Goal: Use online tool/utility: Utilize a website feature to perform a specific function

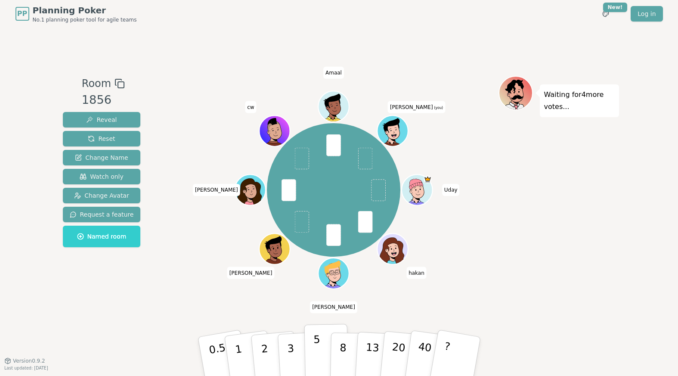
click at [317, 355] on p "5" at bounding box center [316, 356] width 7 height 46
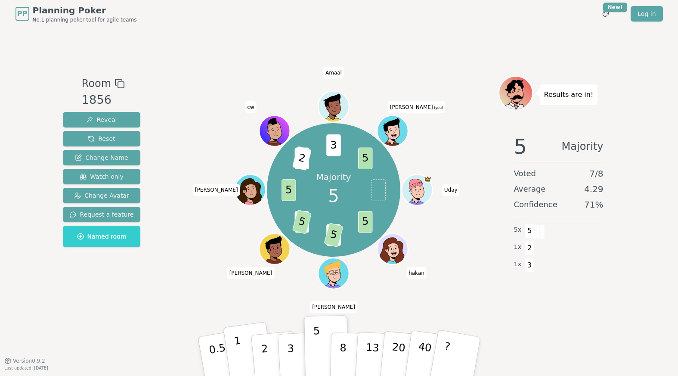
click at [240, 352] on button "1" at bounding box center [248, 356] width 51 height 70
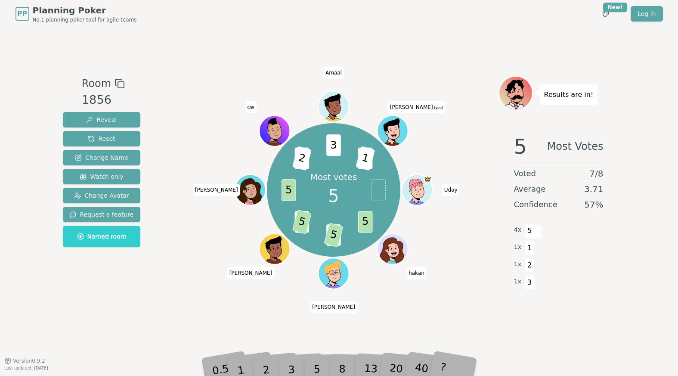
click at [291, 365] on div "3" at bounding box center [301, 355] width 28 height 31
click at [299, 341] on div "Room 1856 Reveal Reset Change Name Watch only Change Avatar Request a feature N…" at bounding box center [338, 194] width 559 height 333
click at [291, 361] on div "3" at bounding box center [301, 355] width 28 height 31
click at [314, 339] on div "Room 1856 Reveal Reset Change Name Watch only Change Avatar Request a feature N…" at bounding box center [338, 194] width 559 height 333
click at [296, 364] on div "3" at bounding box center [301, 355] width 28 height 31
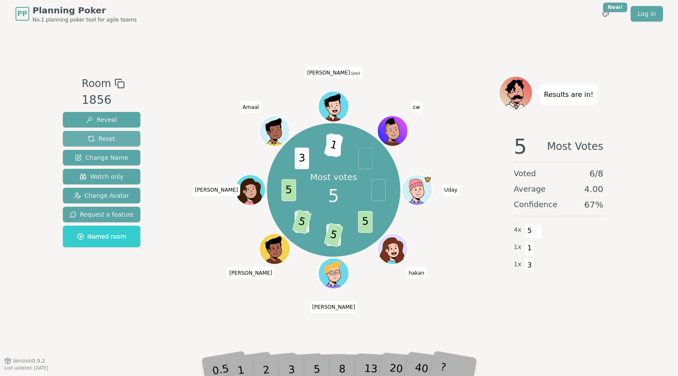
click at [127, 142] on button "Reset" at bounding box center [102, 138] width 78 height 15
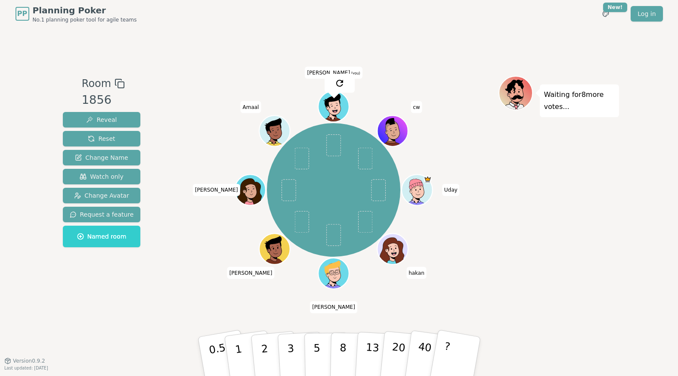
click at [446, 275] on div "Uday hakan Andrew Ian Ellie Amaal Gary (you) cw" at bounding box center [333, 189] width 329 height 197
click at [269, 355] on button "2" at bounding box center [274, 356] width 49 height 68
click at [297, 360] on button "3" at bounding box center [300, 356] width 47 height 67
click at [275, 359] on button "2" at bounding box center [274, 356] width 49 height 68
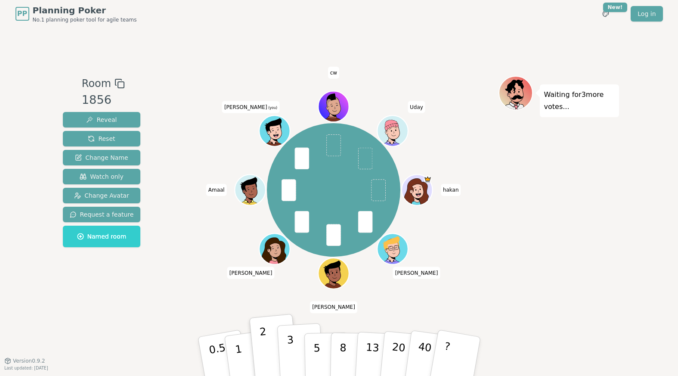
click at [294, 363] on button "3" at bounding box center [300, 356] width 47 height 67
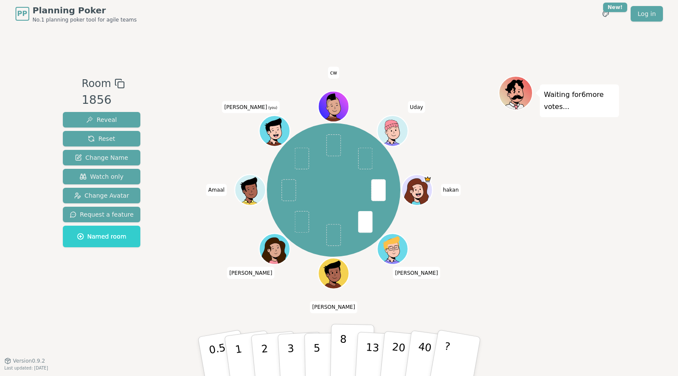
click at [346, 359] on button "8" at bounding box center [352, 356] width 44 height 65
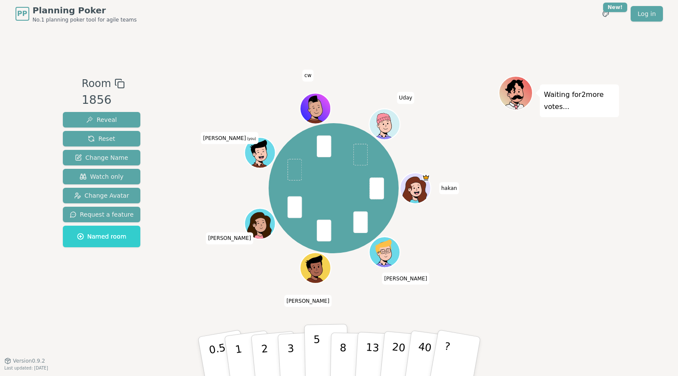
click at [317, 360] on p "5" at bounding box center [316, 356] width 7 height 46
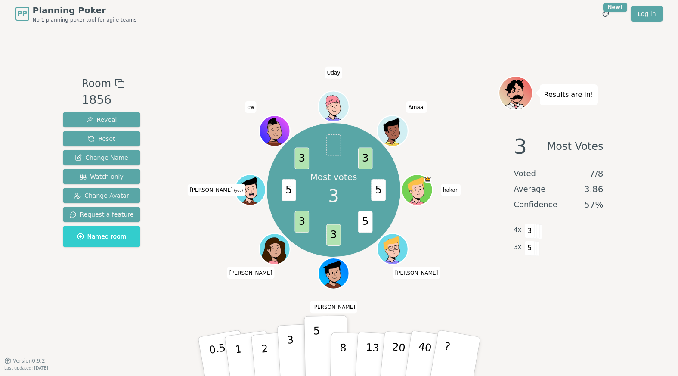
click at [293, 354] on p "3" at bounding box center [290, 356] width 9 height 47
